Goal: Information Seeking & Learning: Find specific fact

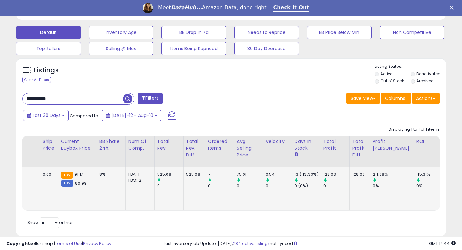
scroll to position [132, 249]
click at [425, 98] on button "Actions" at bounding box center [426, 98] width 28 height 11
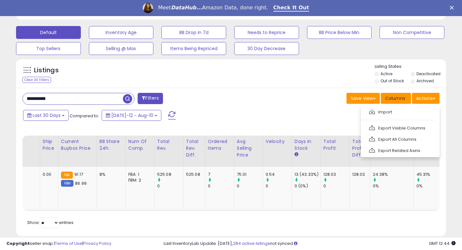
click at [396, 97] on span "Columns" at bounding box center [395, 98] width 20 height 6
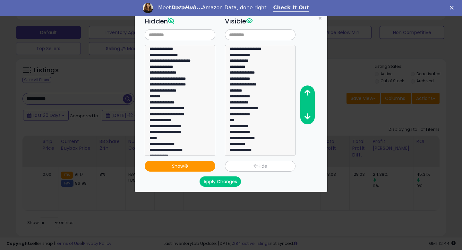
scroll to position [0, 0]
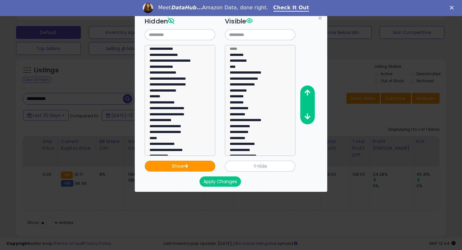
click at [205, 213] on div "**********" at bounding box center [231, 125] width 462 height 250
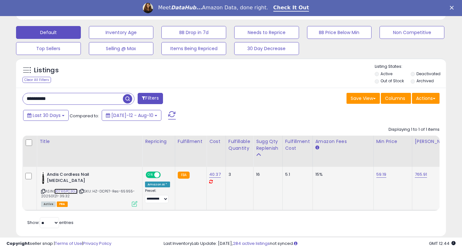
click at [70, 192] on link "B07R6PC3GZ" at bounding box center [65, 191] width 23 height 5
click at [126, 189] on span "| SKU: HZ-DCPET-Res-65955-20250121-39.32" at bounding box center [88, 194] width 94 height 10
copy span "65955"
click at [94, 97] on input "**********" at bounding box center [73, 98] width 100 height 11
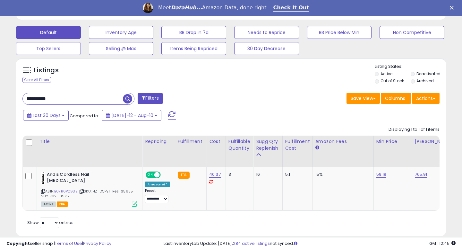
paste input "text"
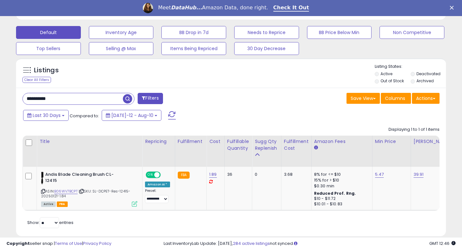
scroll to position [132, 249]
click at [117, 92] on div "**********" at bounding box center [231, 162] width 430 height 149
click at [117, 95] on input "**********" at bounding box center [73, 98] width 100 height 11
paste input "text"
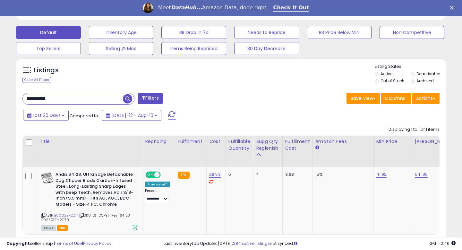
click at [101, 97] on input "**********" at bounding box center [73, 98] width 100 height 11
paste input "text"
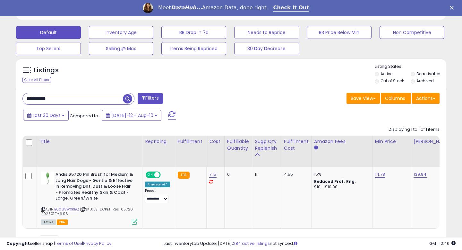
click at [106, 92] on div "**********" at bounding box center [231, 171] width 430 height 166
click at [105, 96] on input "**********" at bounding box center [73, 98] width 100 height 11
paste input "text"
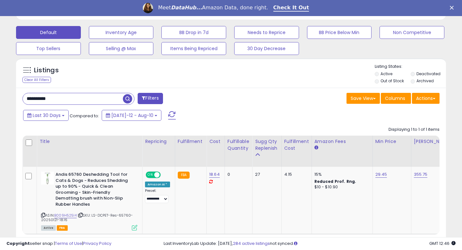
click at [77, 102] on input "**********" at bounding box center [73, 98] width 100 height 11
paste input "text"
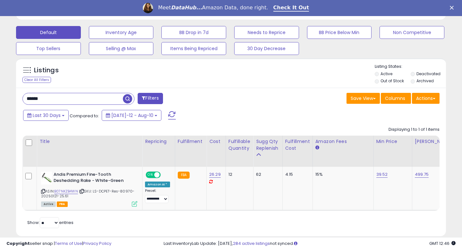
type input "******"
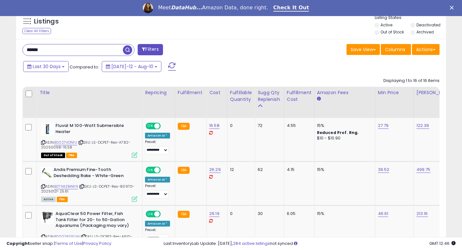
scroll to position [303, 0]
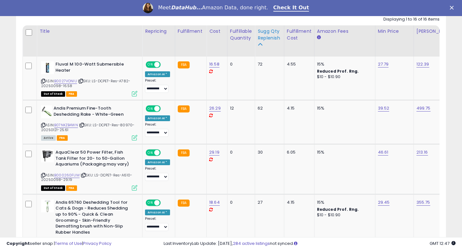
click at [260, 47] on div "Sugg Qty Replenish" at bounding box center [270, 38] width 24 height 20
click at [259, 45] on icon at bounding box center [260, 44] width 4 height 4
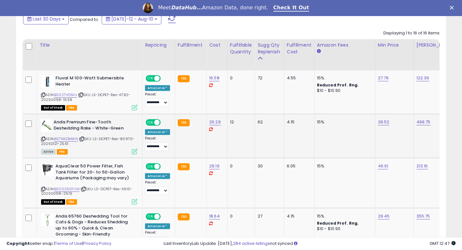
scroll to position [292, 0]
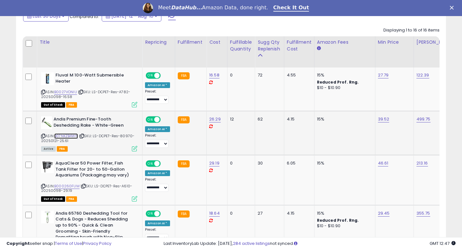
click at [73, 136] on link "B07NKZB4WN" at bounding box center [66, 135] width 24 height 5
click at [129, 137] on span "| SKU: LS-DCPET-Res-80970-20250121-25.61" at bounding box center [87, 138] width 93 height 10
copy span "80970"
click at [71, 136] on link "B07NKZB4WN" at bounding box center [66, 135] width 24 height 5
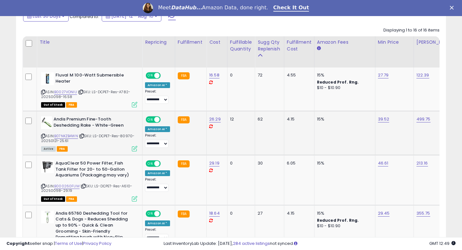
click at [129, 137] on span "| SKU: LS-DCPET-Res-80970-20250121-25.61" at bounding box center [87, 138] width 93 height 10
copy span "80970"
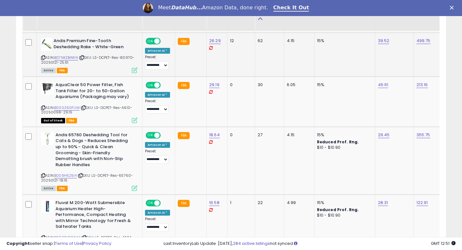
scroll to position [378, 0]
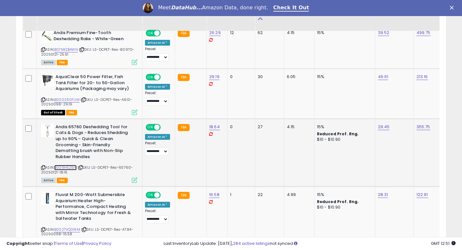
click at [74, 168] on link "B009H525I4" at bounding box center [65, 167] width 22 height 5
click at [123, 163] on div "ASIN: B009H525I4 | SKU: LS-DCPET-Res-65760-20250121-18.16 Active FBA" at bounding box center [89, 153] width 96 height 58
click at [123, 166] on span "| SKU: LS-DCPET-Res-65760-20250121-18.16" at bounding box center [87, 170] width 92 height 10
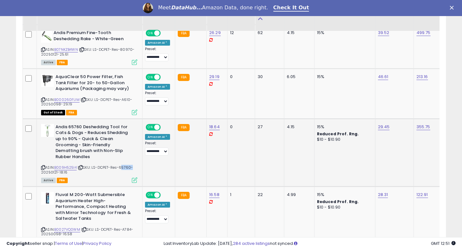
copy span "65760"
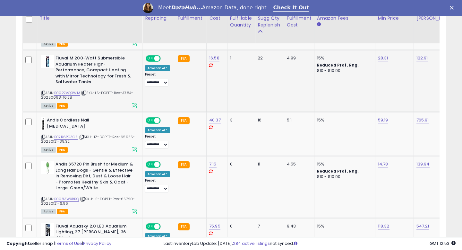
scroll to position [540, 0]
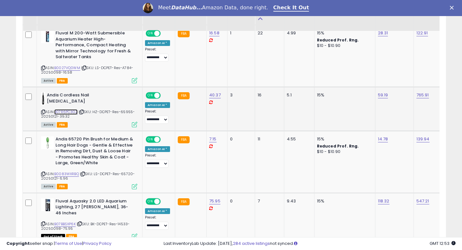
click at [66, 112] on link "B07R6PC3GZ" at bounding box center [65, 111] width 23 height 5
click at [127, 110] on span "| SKU: HZ-DCPET-Res-65955-20250121-39.32" at bounding box center [88, 114] width 94 height 10
copy span "65955"
click at [75, 173] on link "B0083WXRBQ" at bounding box center [66, 173] width 25 height 5
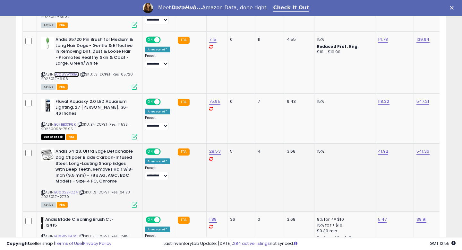
scroll to position [644, 0]
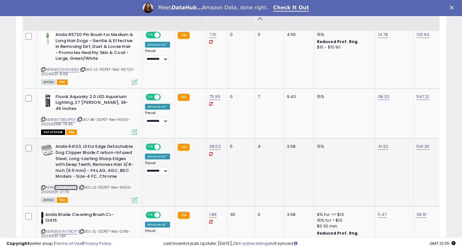
click at [74, 185] on link "B0002ZFOZ4" at bounding box center [65, 187] width 23 height 5
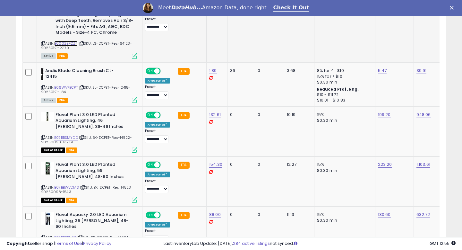
scroll to position [761, 0]
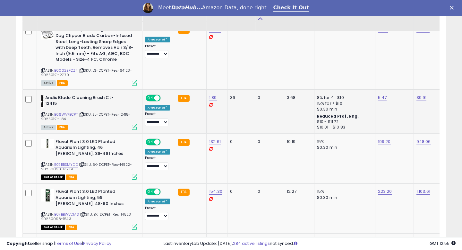
click at [43, 113] on icon at bounding box center [43, 115] width 4 height 4
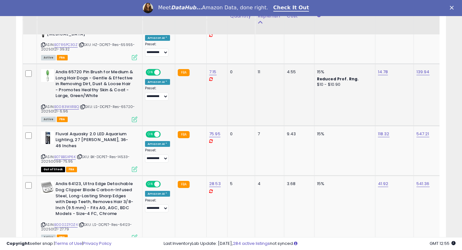
scroll to position [605, 0]
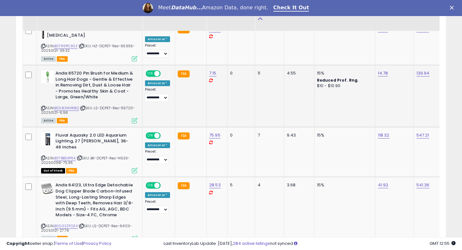
click at [128, 107] on span "| SKU: LS-DCPET-Res-65720-20250121-6.96" at bounding box center [88, 110] width 94 height 10
click at [43, 106] on icon at bounding box center [43, 108] width 4 height 4
click at [158, 116] on td "**********" at bounding box center [159, 96] width 33 height 62
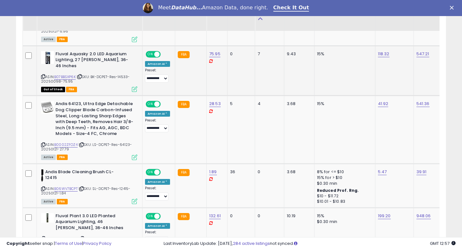
scroll to position [691, 0]
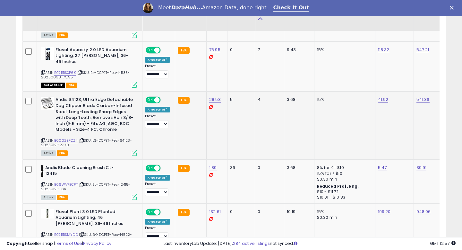
click at [126, 138] on span "| SKU: LS-DCPET-Res-64123-20250121-27.79" at bounding box center [86, 143] width 91 height 10
copy span "64123"
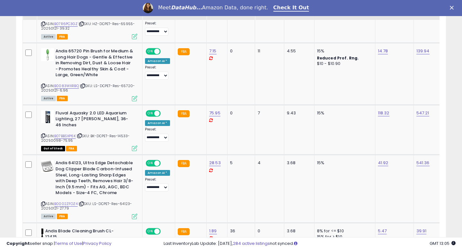
scroll to position [617, 0]
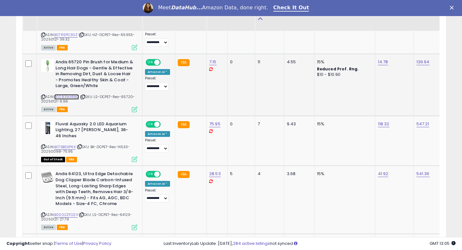
click at [73, 97] on link "B0083WXRBQ" at bounding box center [66, 96] width 25 height 5
